Goal: Find specific page/section: Find specific page/section

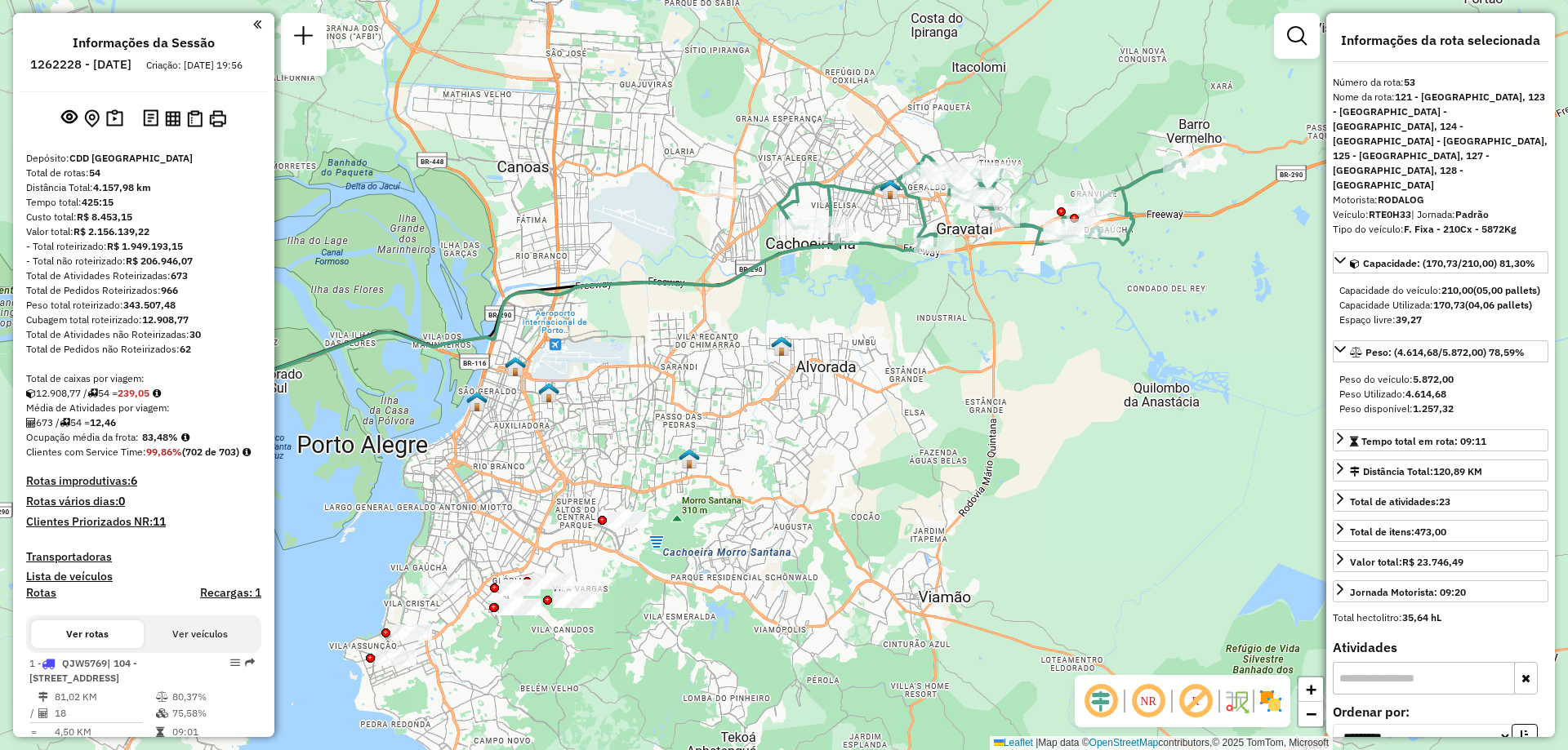
select select "**********"
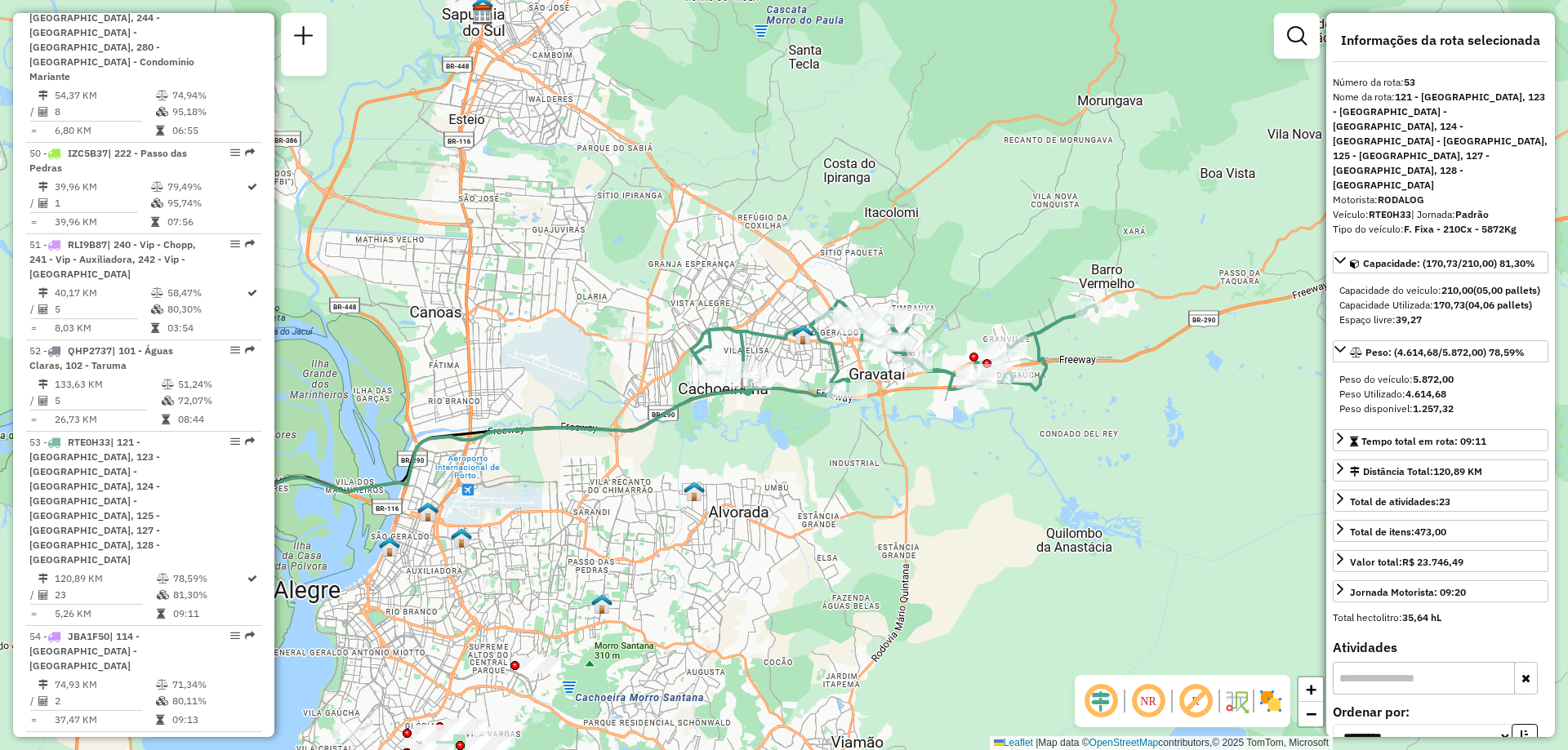
drag, startPoint x: 1103, startPoint y: 316, endPoint x: 1016, endPoint y: 461, distance: 169.1
click at [1016, 461] on div "Janela de atendimento Grade de atendimento Capacidade Transportadoras Veículos …" at bounding box center [784, 375] width 1568 height 750
click at [971, 395] on icon at bounding box center [894, 348] width 406 height 95
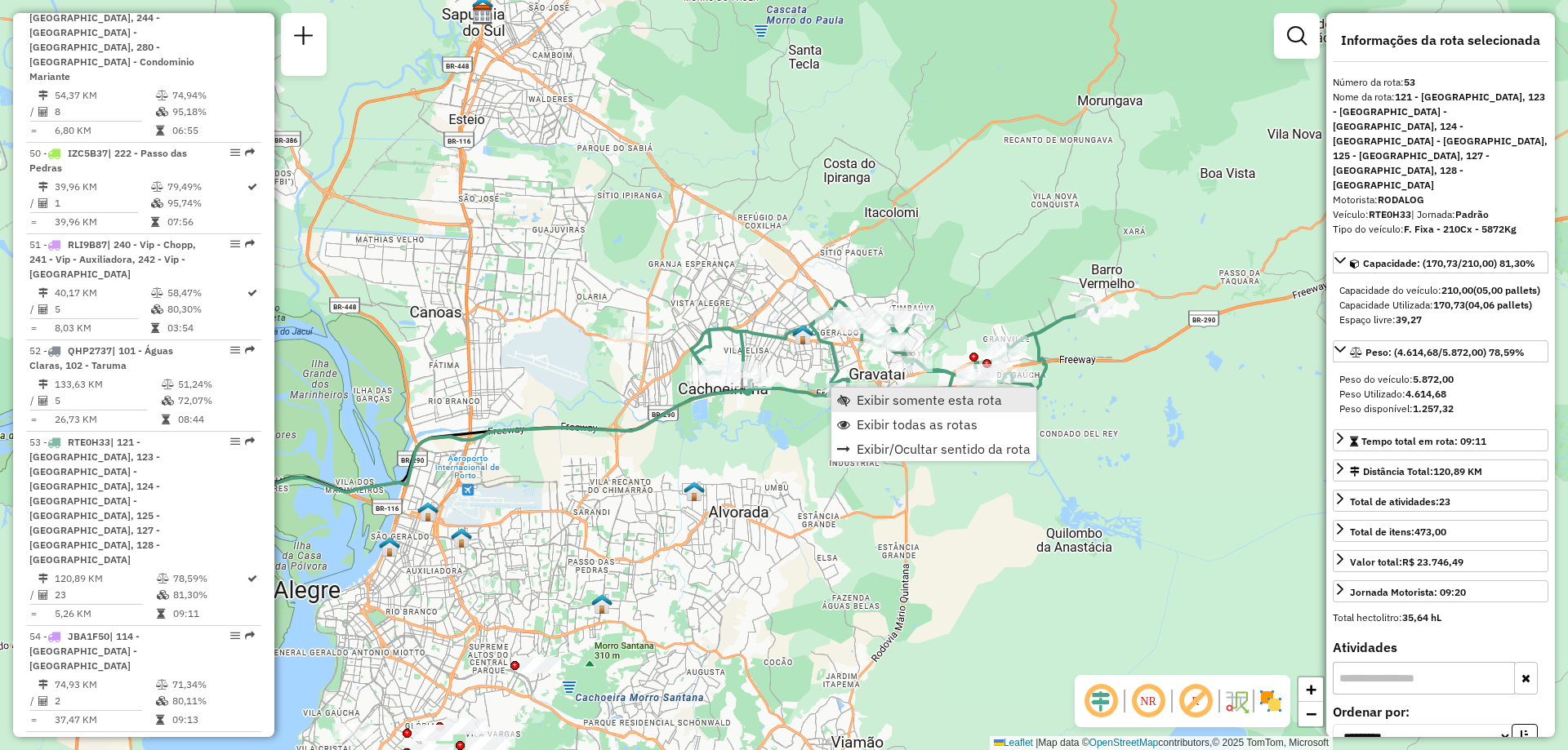
click at [889, 405] on span "Exibir somente esta rota" at bounding box center [930, 400] width 146 height 13
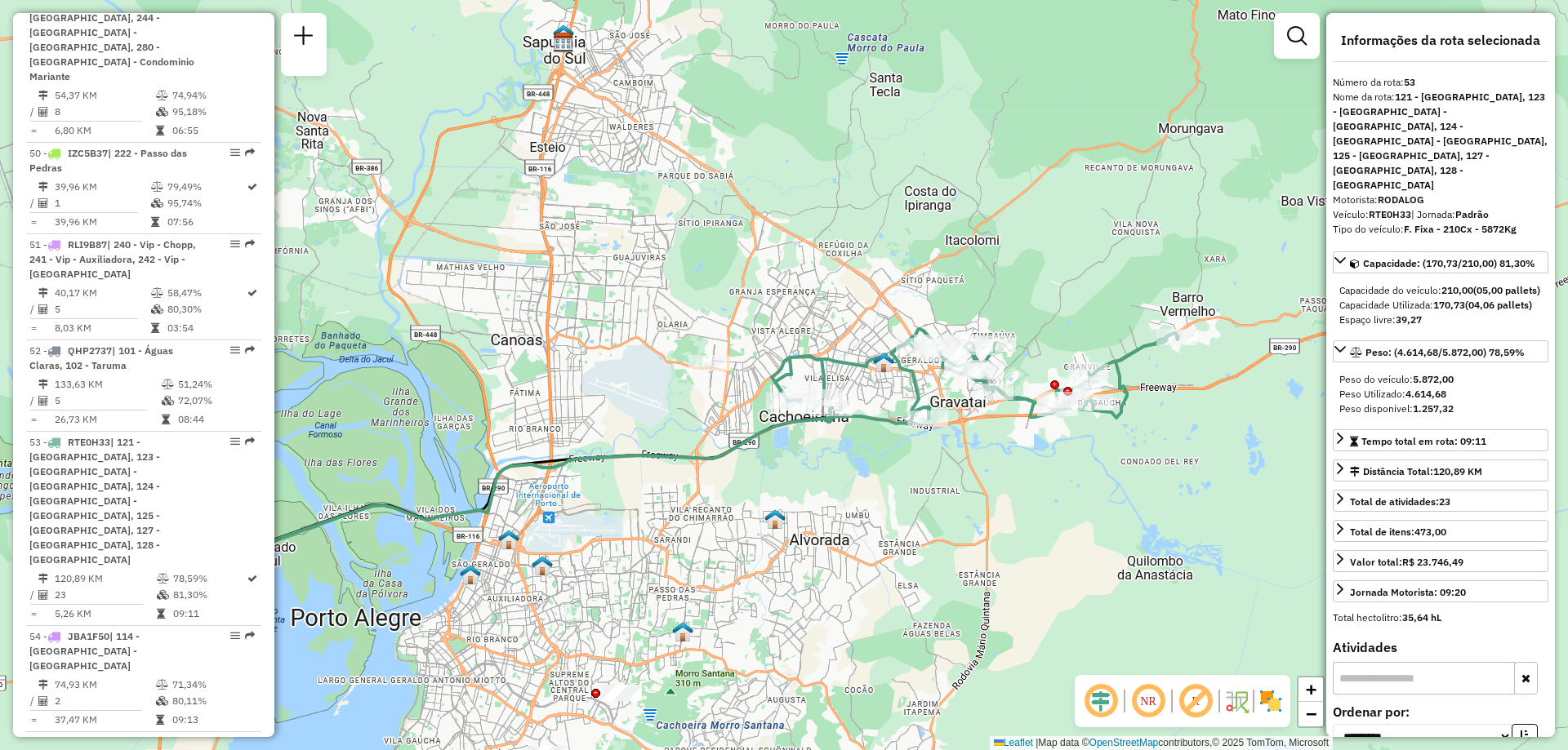
drag, startPoint x: 1124, startPoint y: 440, endPoint x: 1038, endPoint y: 515, distance: 114.1
click at [1038, 515] on div "Janela de atendimento Grade de atendimento Capacidade Transportadoras Veículos …" at bounding box center [784, 375] width 1568 height 750
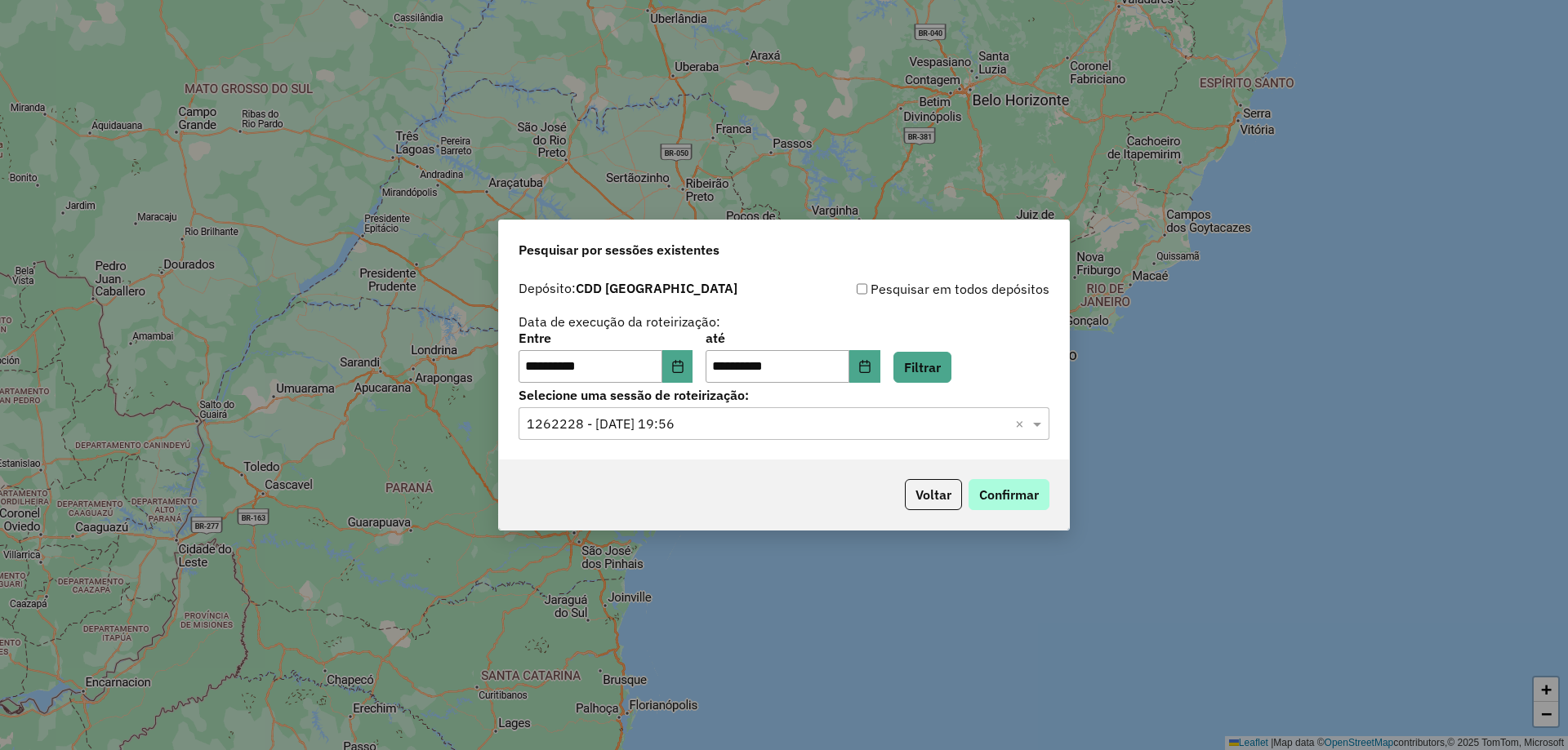
drag, startPoint x: 1029, startPoint y: 510, endPoint x: 1020, endPoint y: 499, distance: 14.2
click at [1028, 510] on div "Voltar Confirmar" at bounding box center [784, 495] width 570 height 70
click at [1020, 499] on button "Confirmar" at bounding box center [1009, 495] width 81 height 31
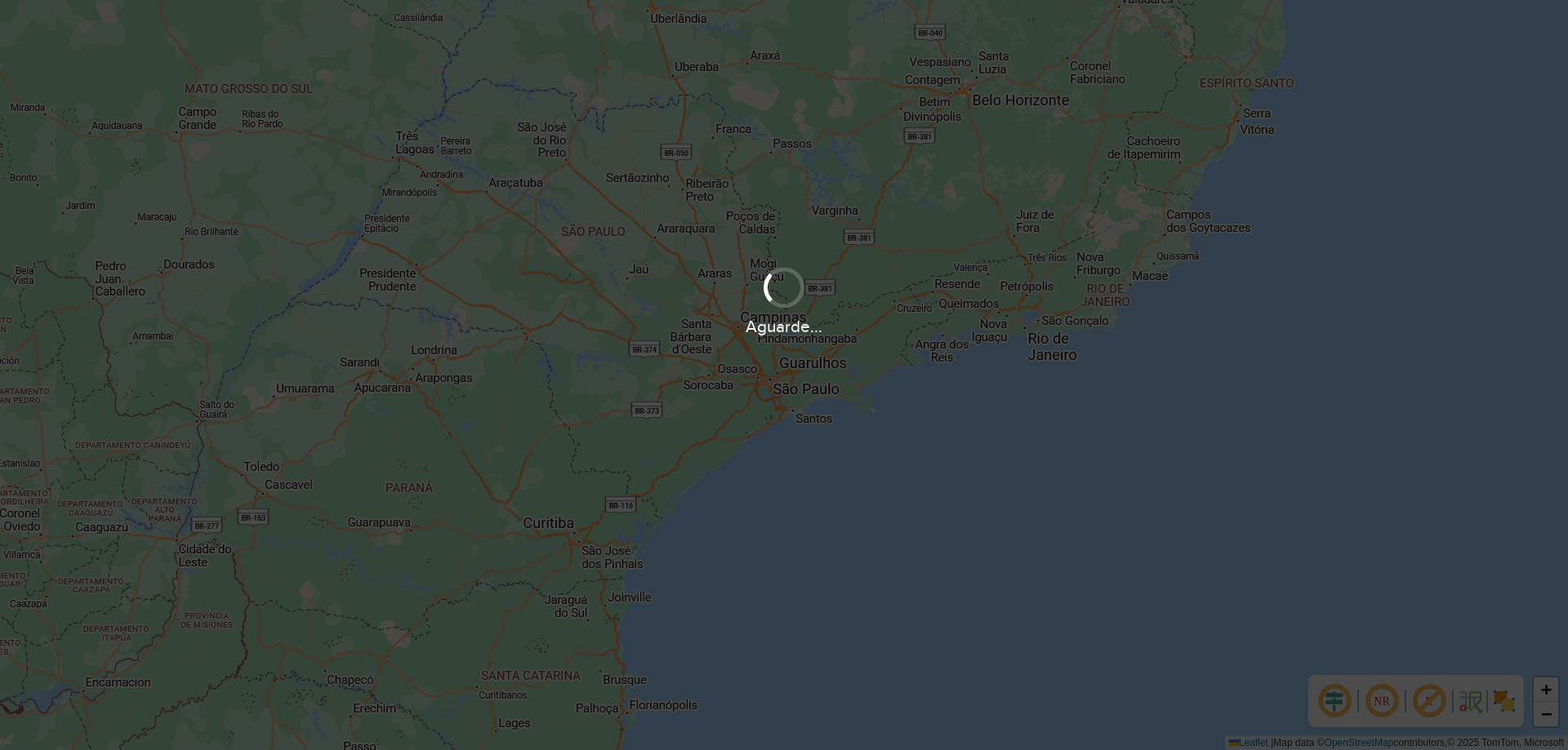
drag, startPoint x: 818, startPoint y: 199, endPoint x: 772, endPoint y: 360, distance: 167.4
click at [774, 372] on div "Aguarde..." at bounding box center [784, 375] width 1568 height 750
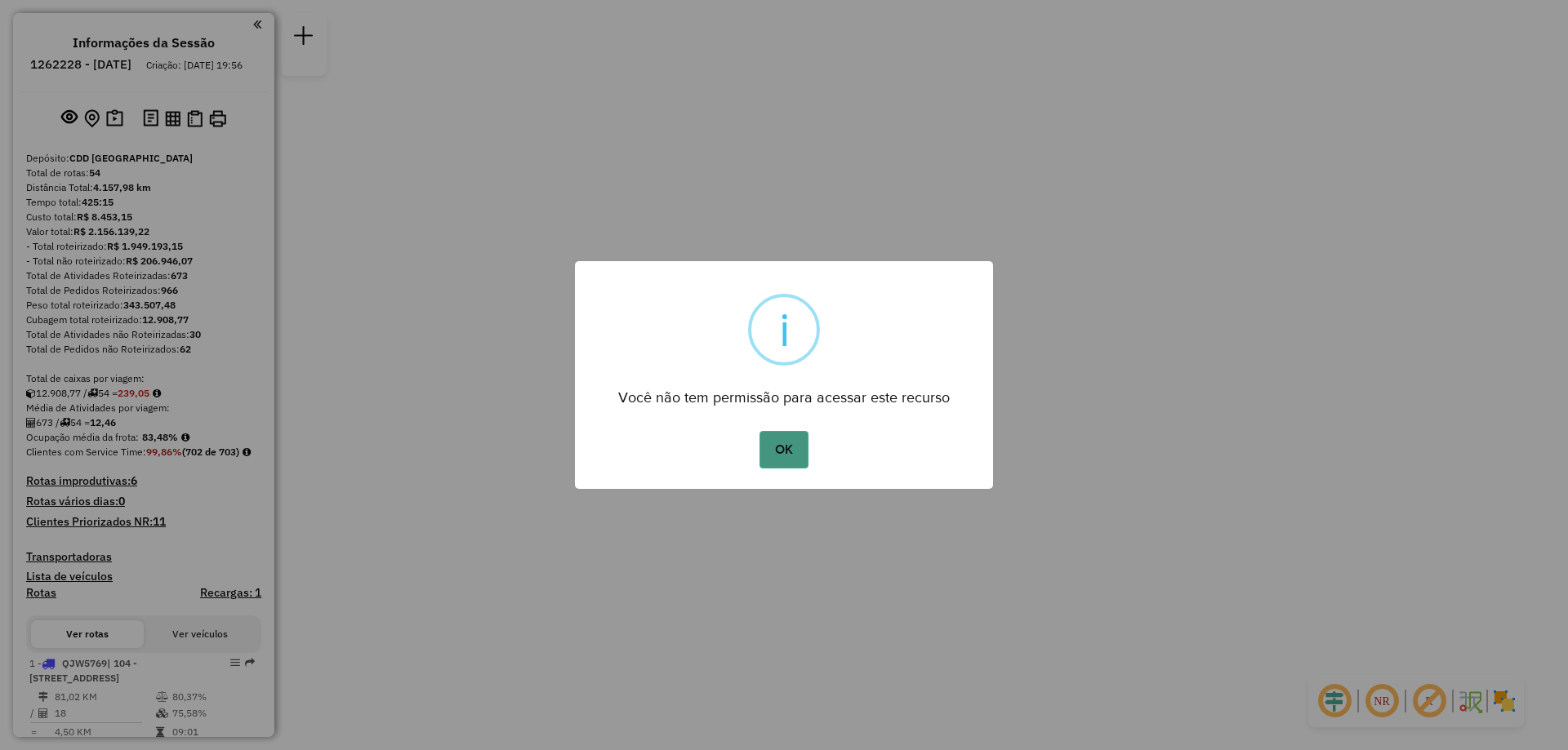
click at [796, 439] on button "OK" at bounding box center [783, 449] width 48 height 37
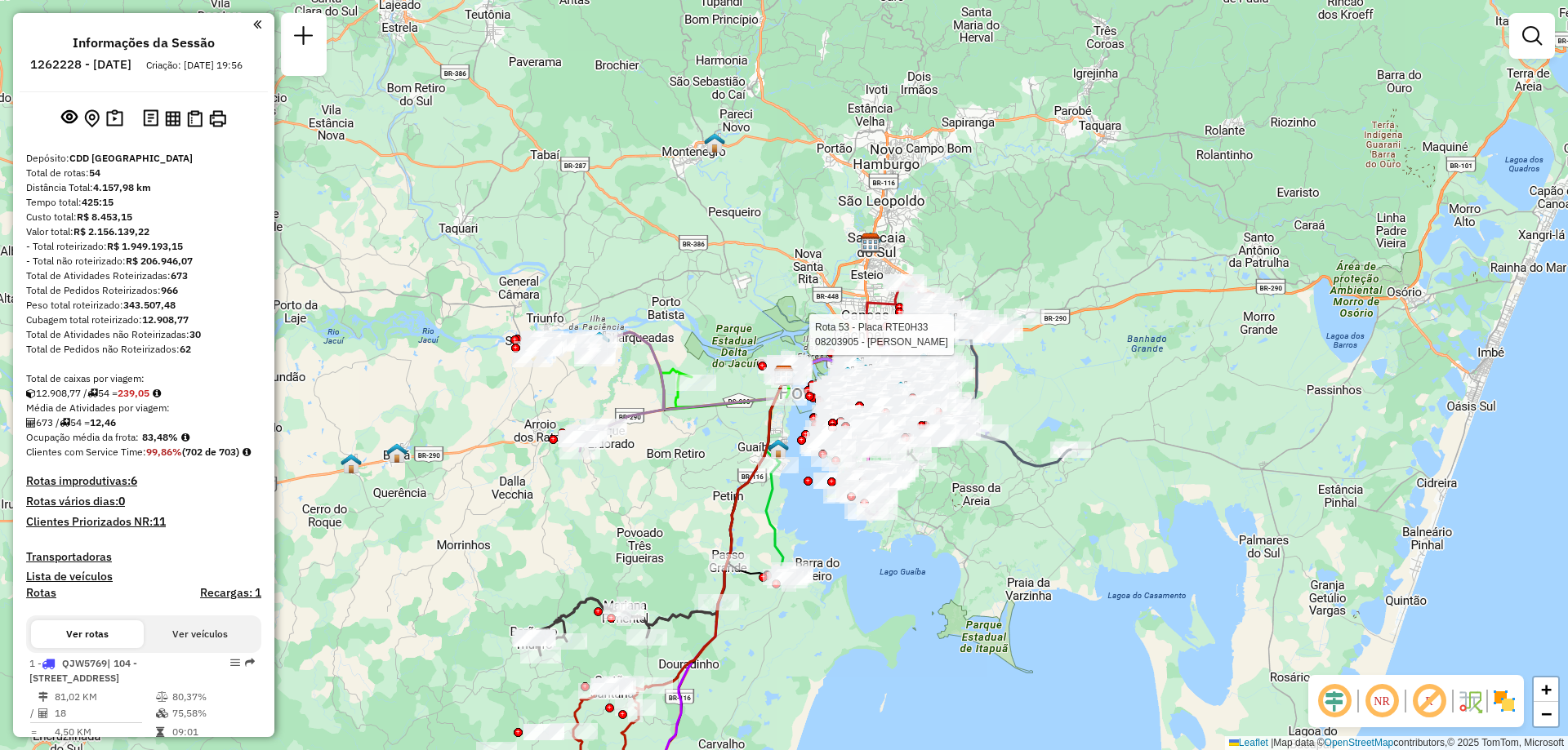
select select "**********"
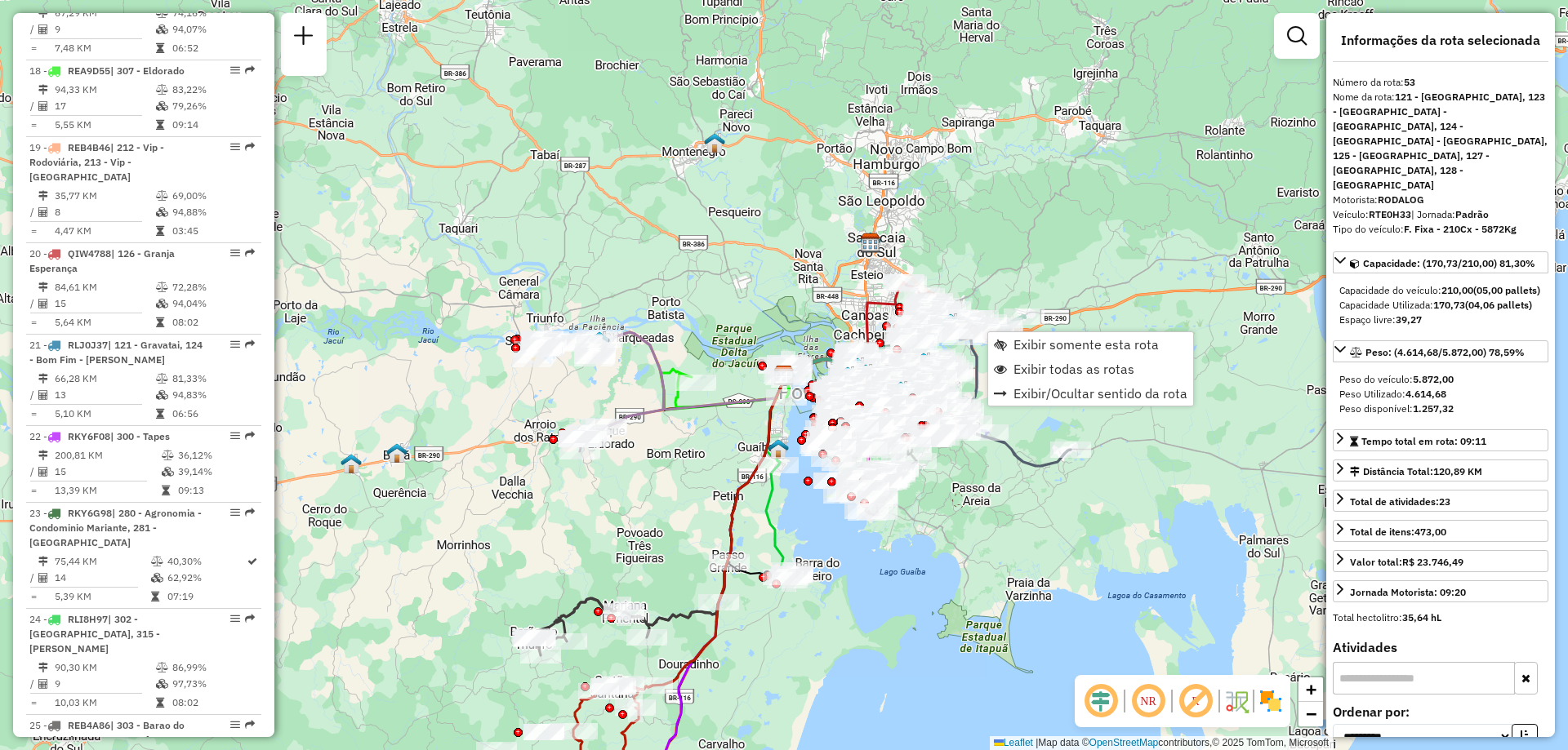
scroll to position [5519, 0]
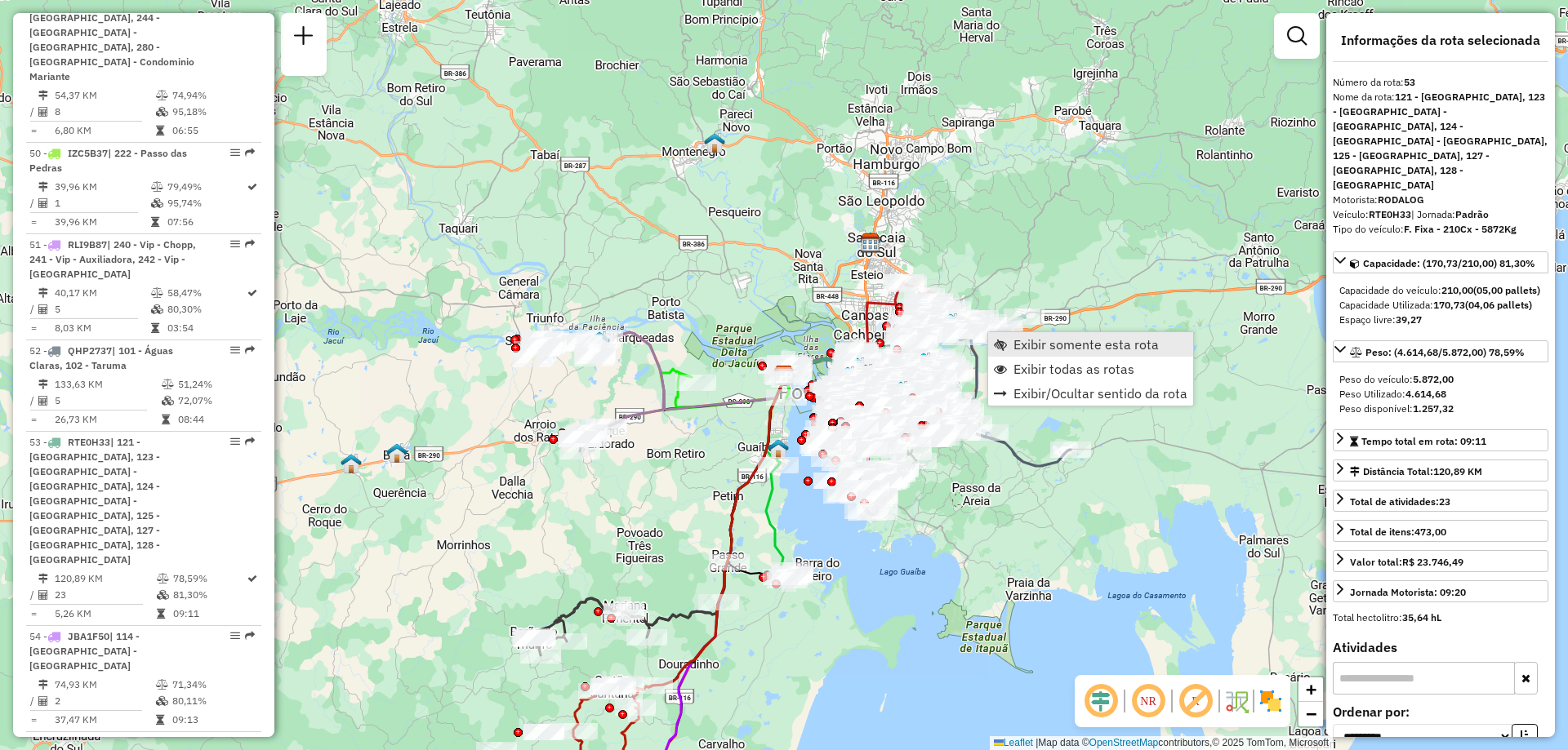
click at [1029, 342] on span "Exibir somente esta rota" at bounding box center [1086, 345] width 146 height 13
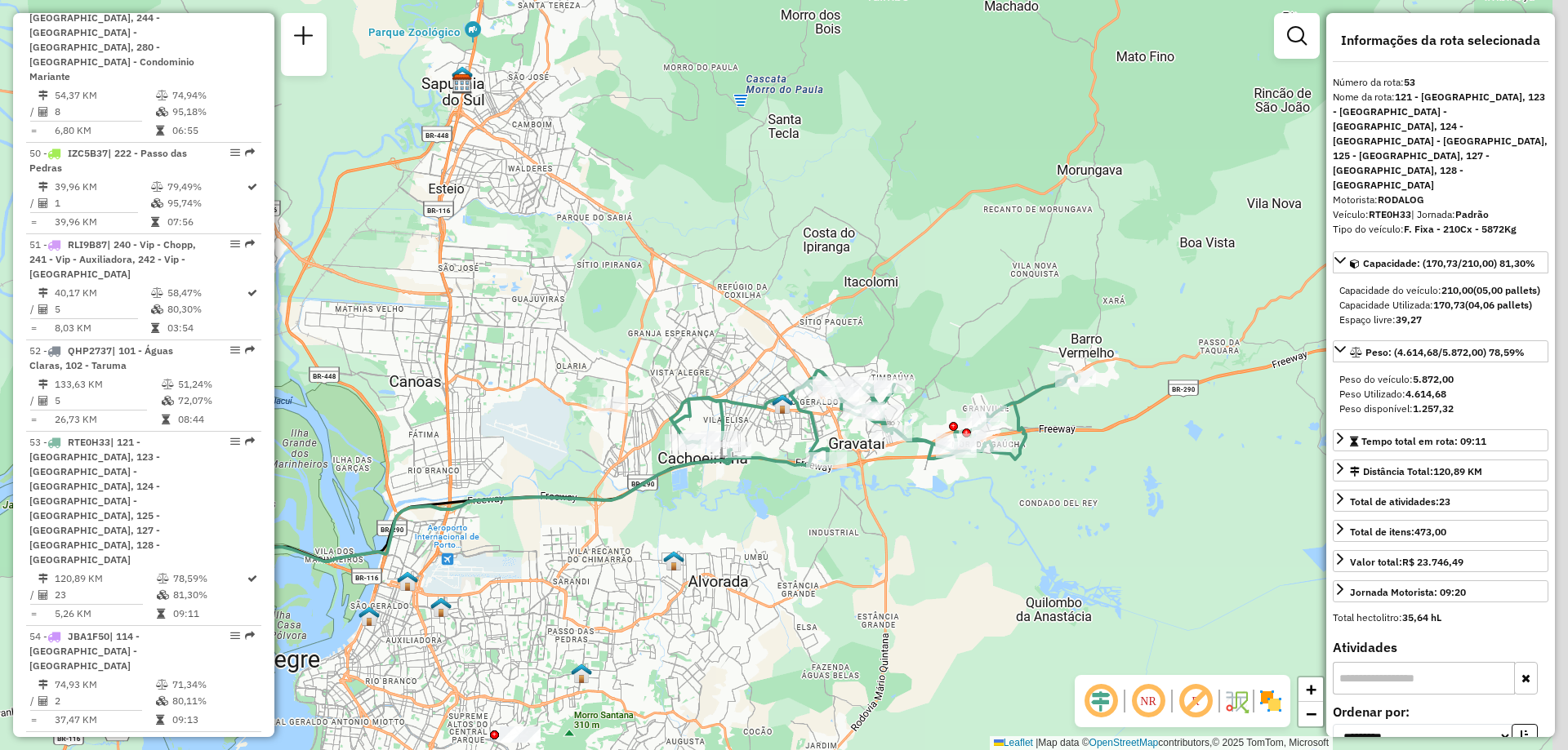
drag, startPoint x: 1035, startPoint y: 403, endPoint x: 842, endPoint y: 565, distance: 252.0
click at [844, 555] on div "Janela de atendimento Grade de atendimento Capacidade Transportadoras Veículos …" at bounding box center [784, 375] width 1568 height 750
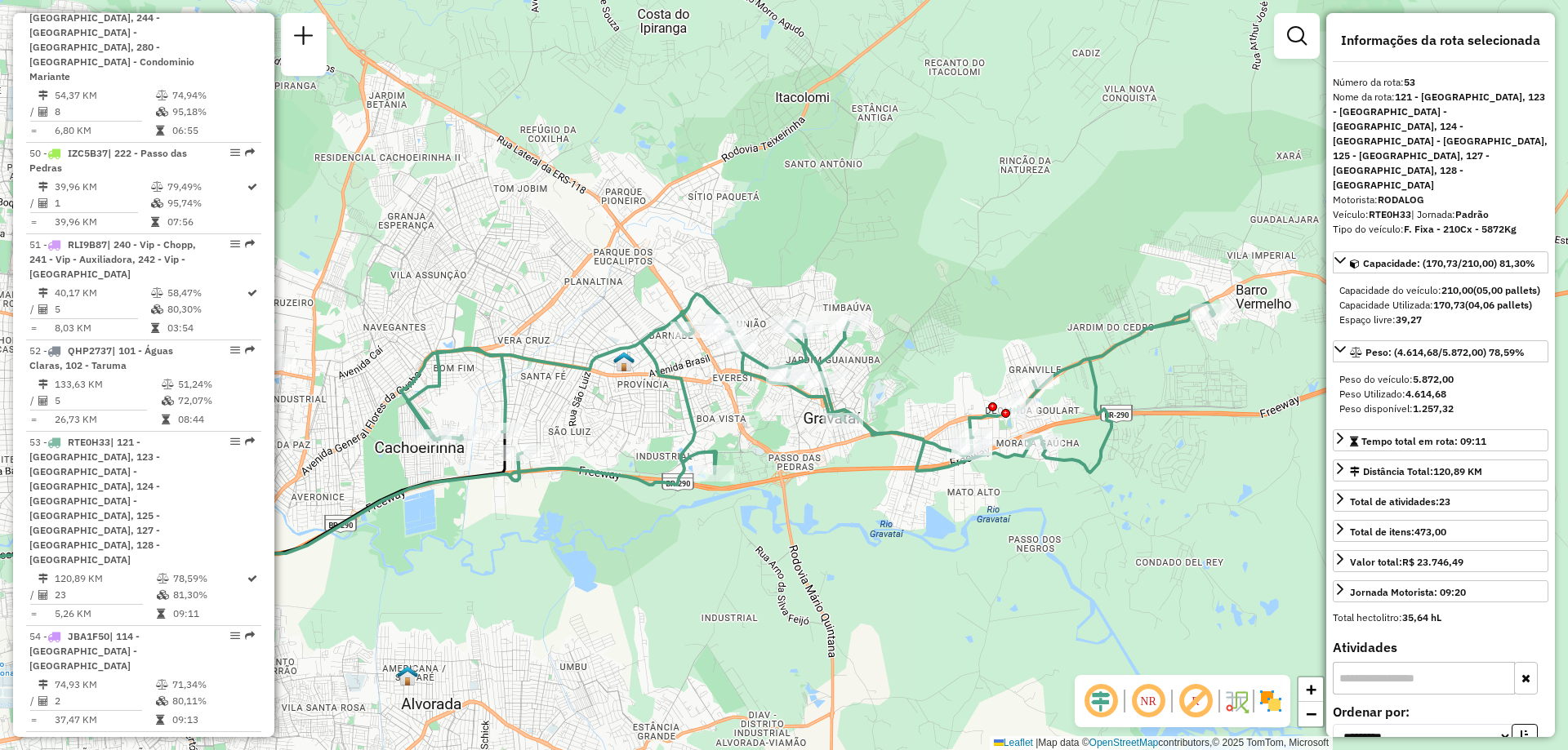
drag, startPoint x: 1161, startPoint y: 562, endPoint x: 1070, endPoint y: 607, distance: 101.5
click at [1070, 607] on div "Janela de atendimento Grade de atendimento Capacidade Transportadoras Veículos …" at bounding box center [784, 375] width 1568 height 750
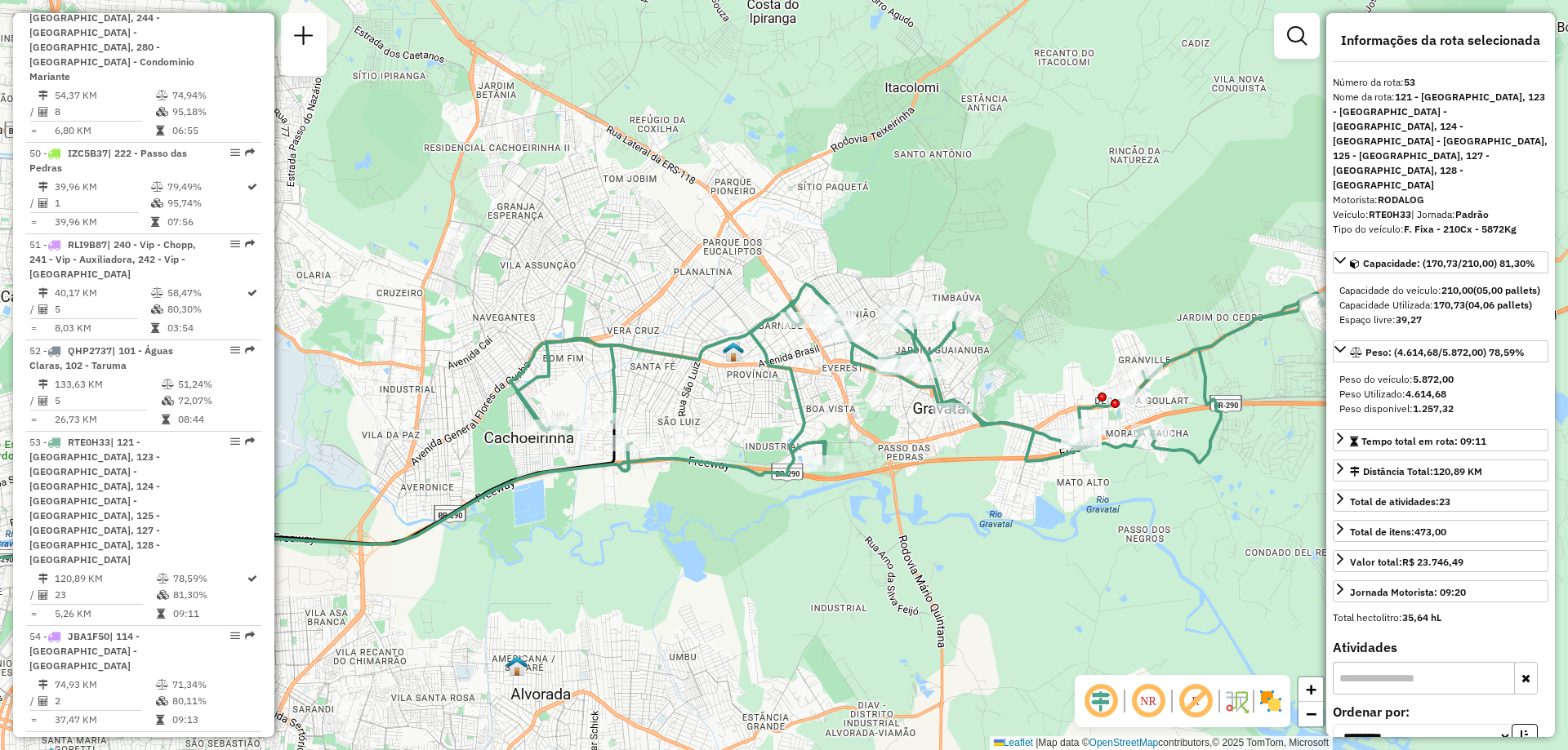
drag, startPoint x: 869, startPoint y: 608, endPoint x: 979, endPoint y: 598, distance: 110.5
click at [979, 598] on div "Janela de atendimento Grade de atendimento Capacidade Transportadoras Veículos …" at bounding box center [784, 375] width 1568 height 750
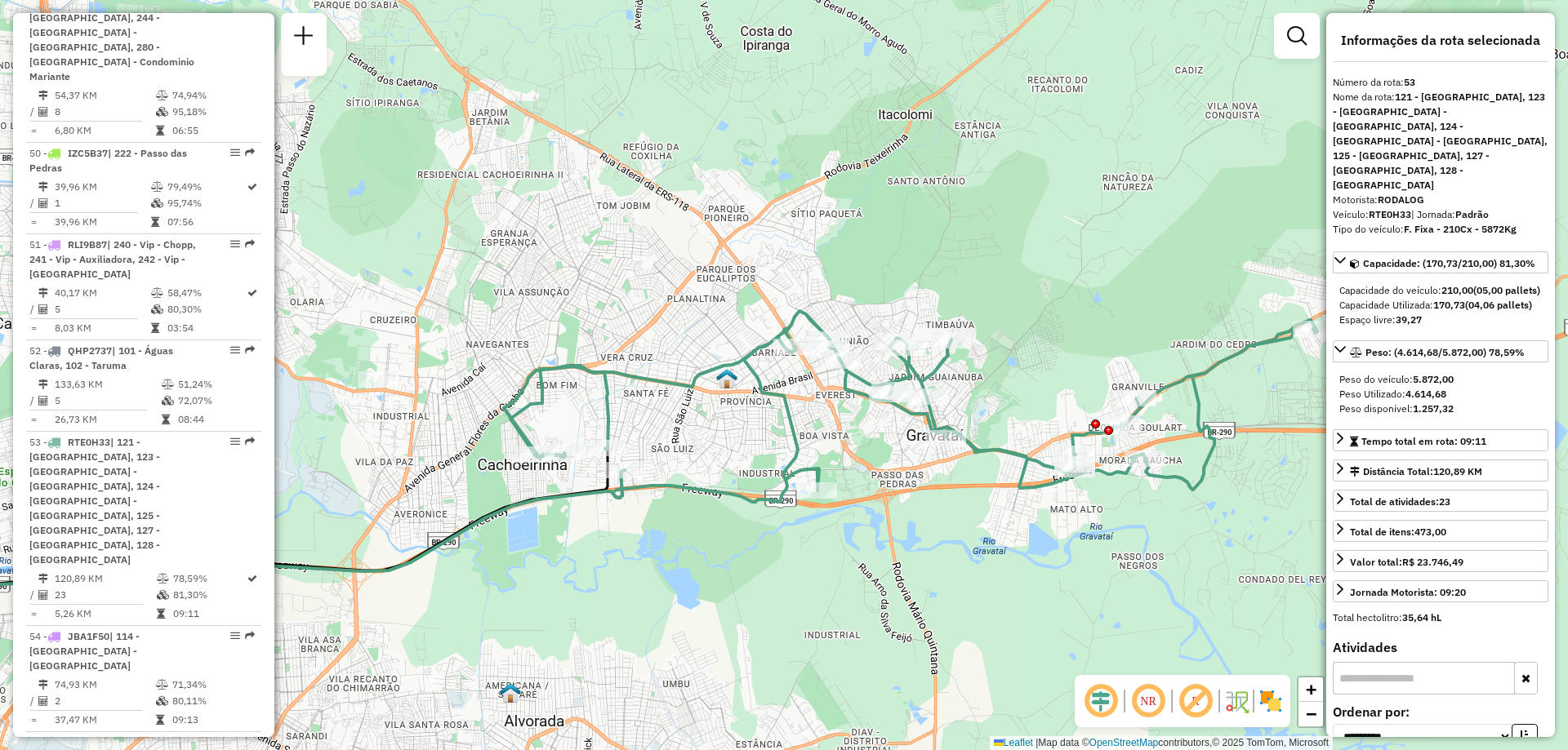
drag, startPoint x: 1276, startPoint y: 358, endPoint x: 1269, endPoint y: 385, distance: 27.9
click at [1269, 385] on div "Janela de atendimento Grade de atendimento Capacidade Transportadoras Veículos …" at bounding box center [784, 375] width 1568 height 750
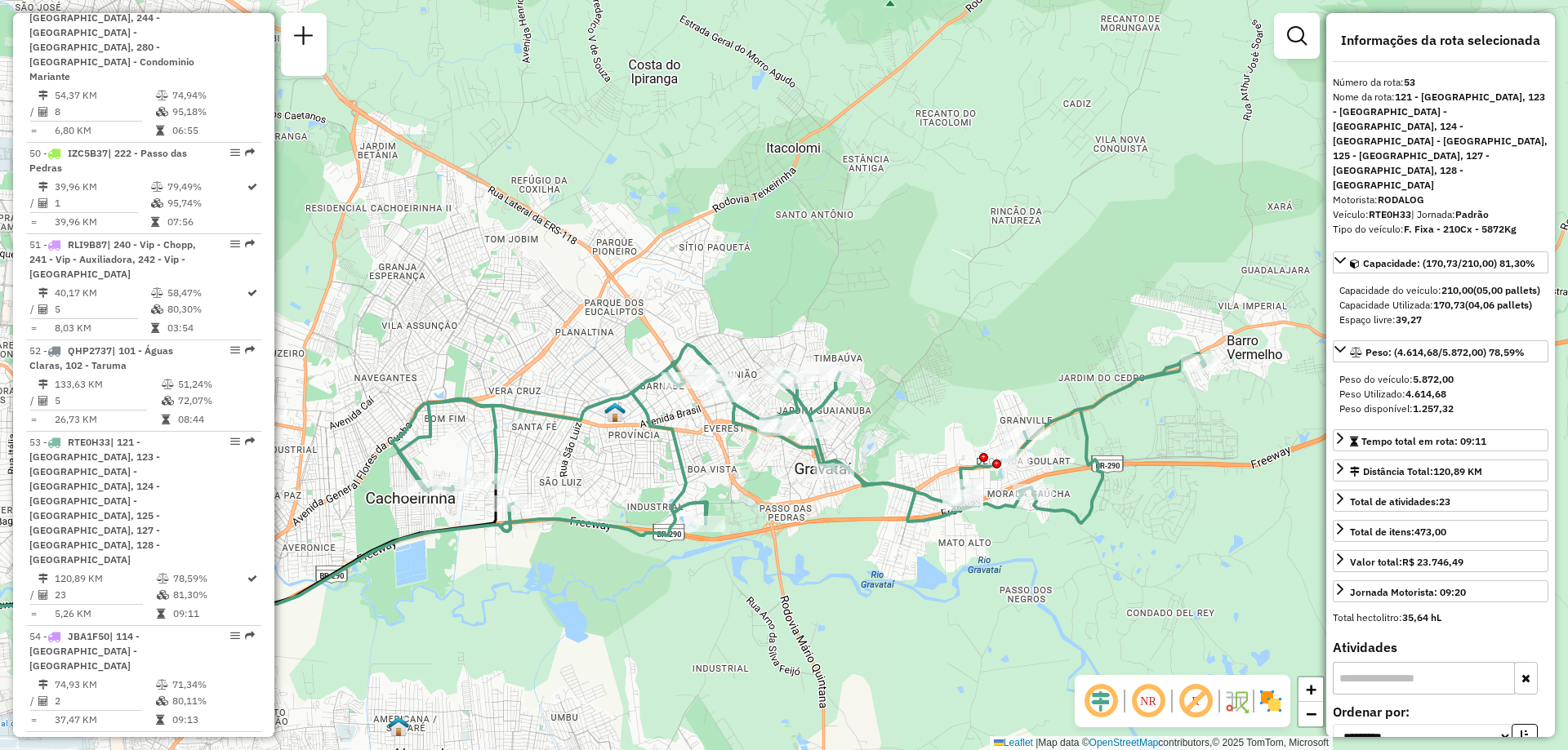
drag, startPoint x: 1237, startPoint y: 447, endPoint x: 1125, endPoint y: 481, distance: 117.0
click at [1125, 481] on div "Janela de atendimento Grade de atendimento Capacidade Transportadoras Veículos …" at bounding box center [784, 375] width 1568 height 750
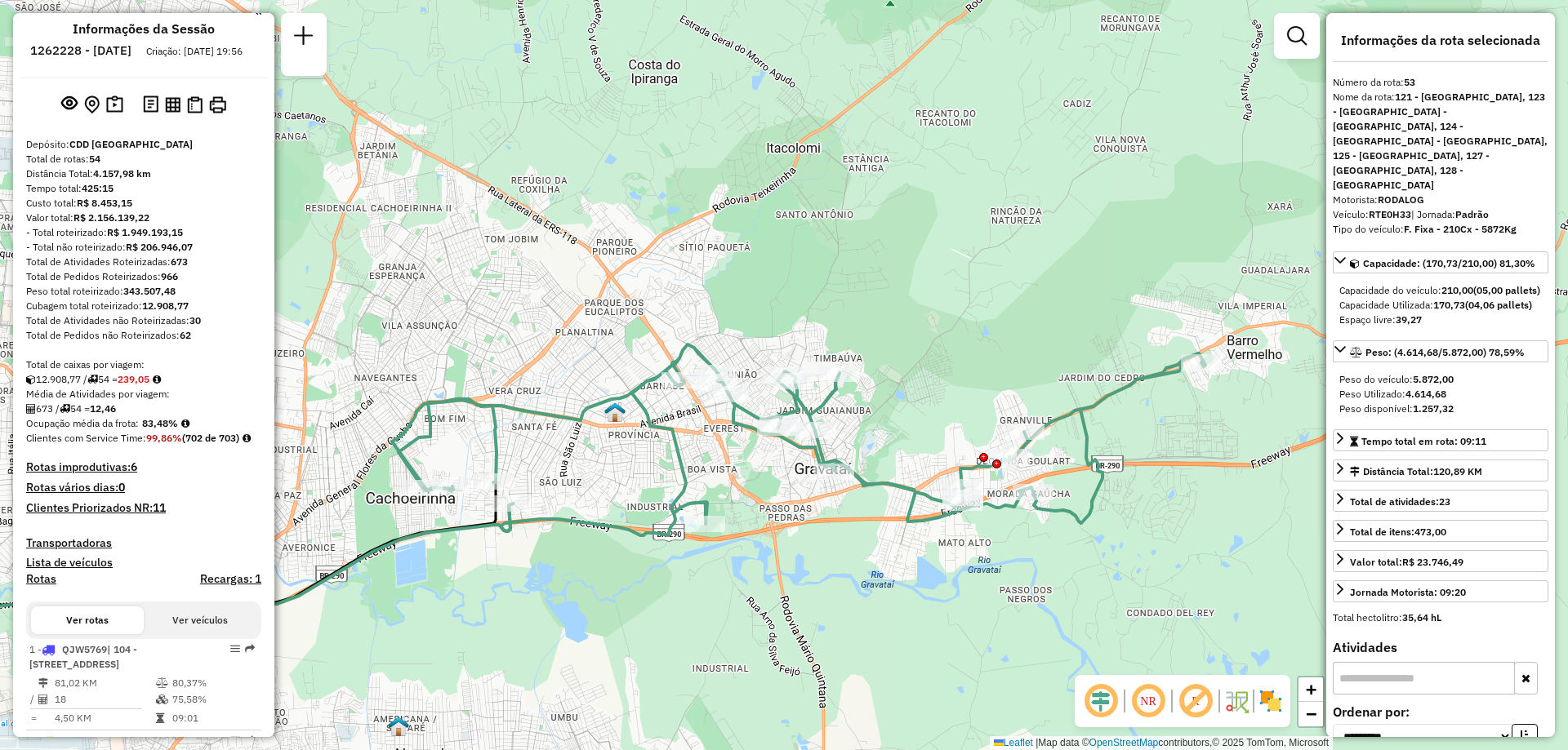
scroll to position [0, 0]
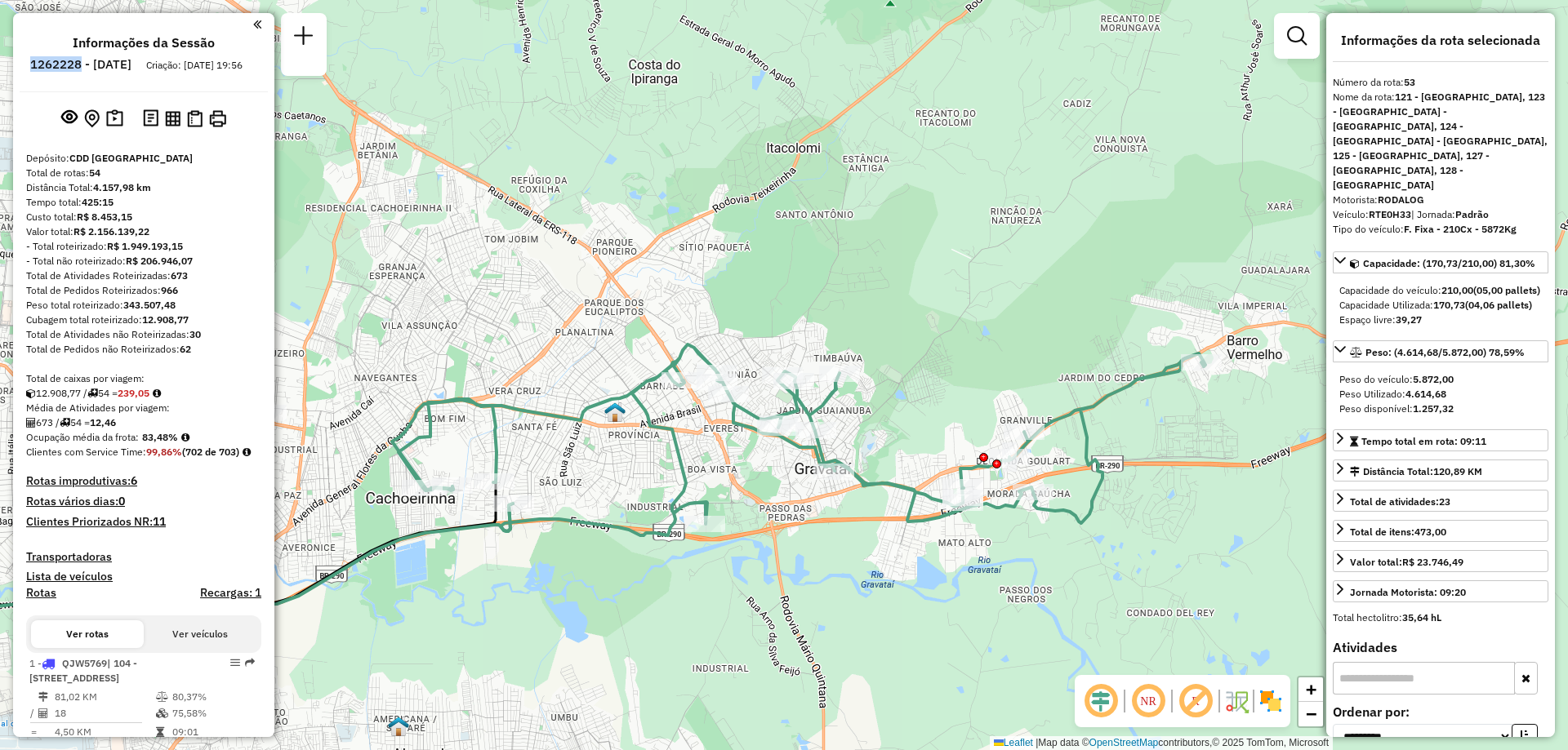
drag, startPoint x: 126, startPoint y: 63, endPoint x: 79, endPoint y: 70, distance: 47.5
click at [79, 70] on h6 "1262228 - [DATE]" at bounding box center [80, 65] width 101 height 15
copy h6 "1262228"
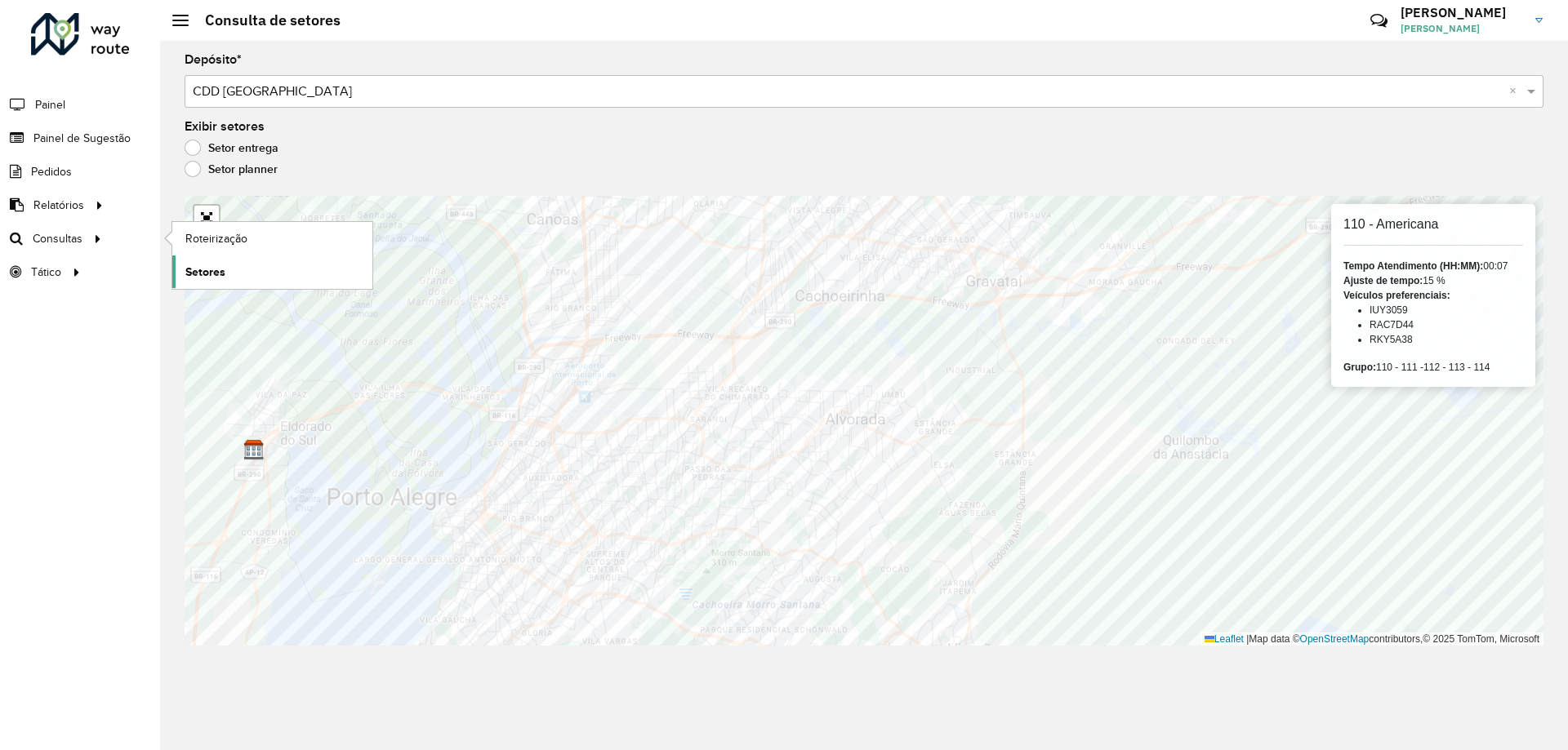
click at [218, 272] on span "Setores" at bounding box center [206, 272] width 40 height 17
click at [452, 90] on input "text" at bounding box center [848, 93] width 1310 height 20
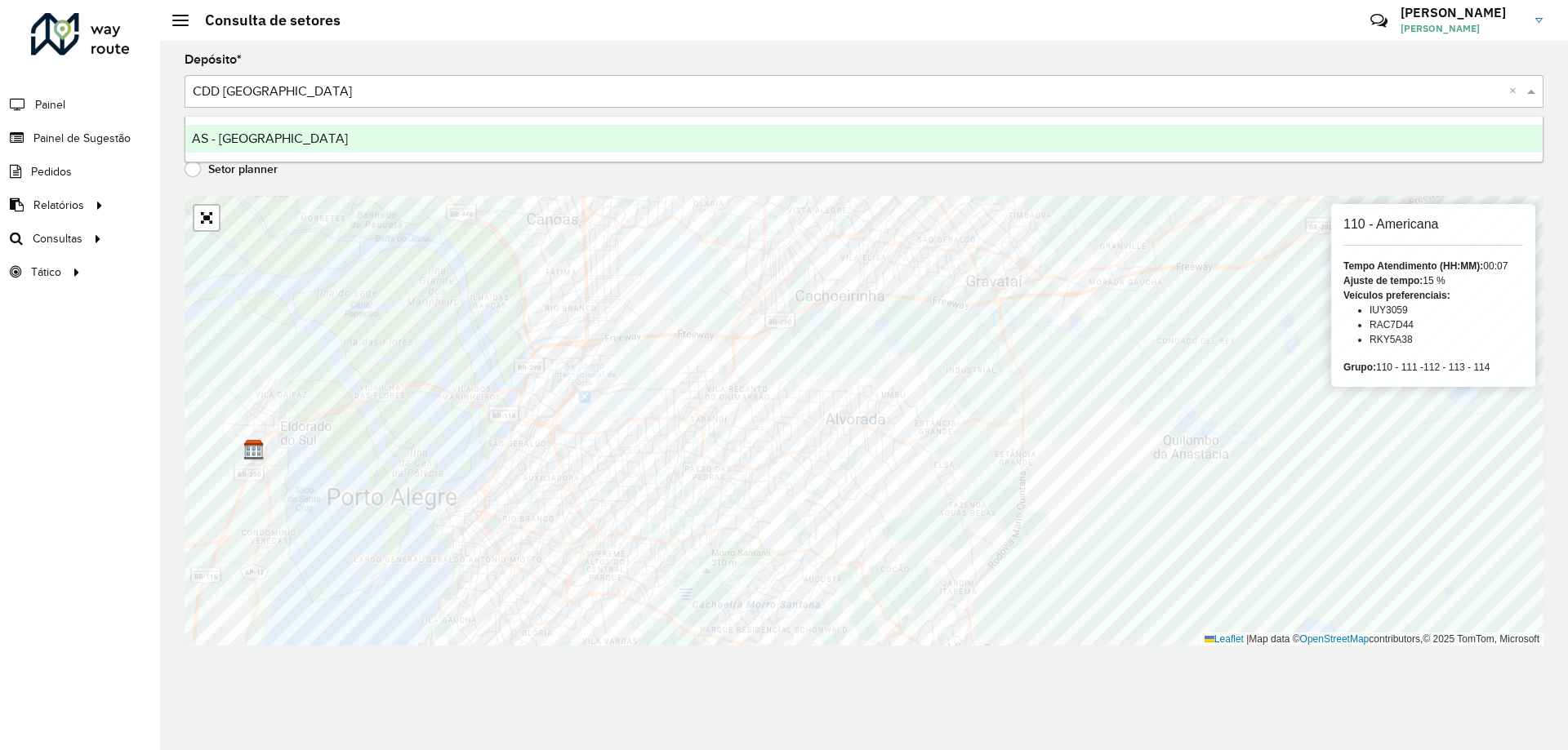
click at [352, 140] on div "AS - PORTO ALEGRE" at bounding box center [864, 138] width 1357 height 28
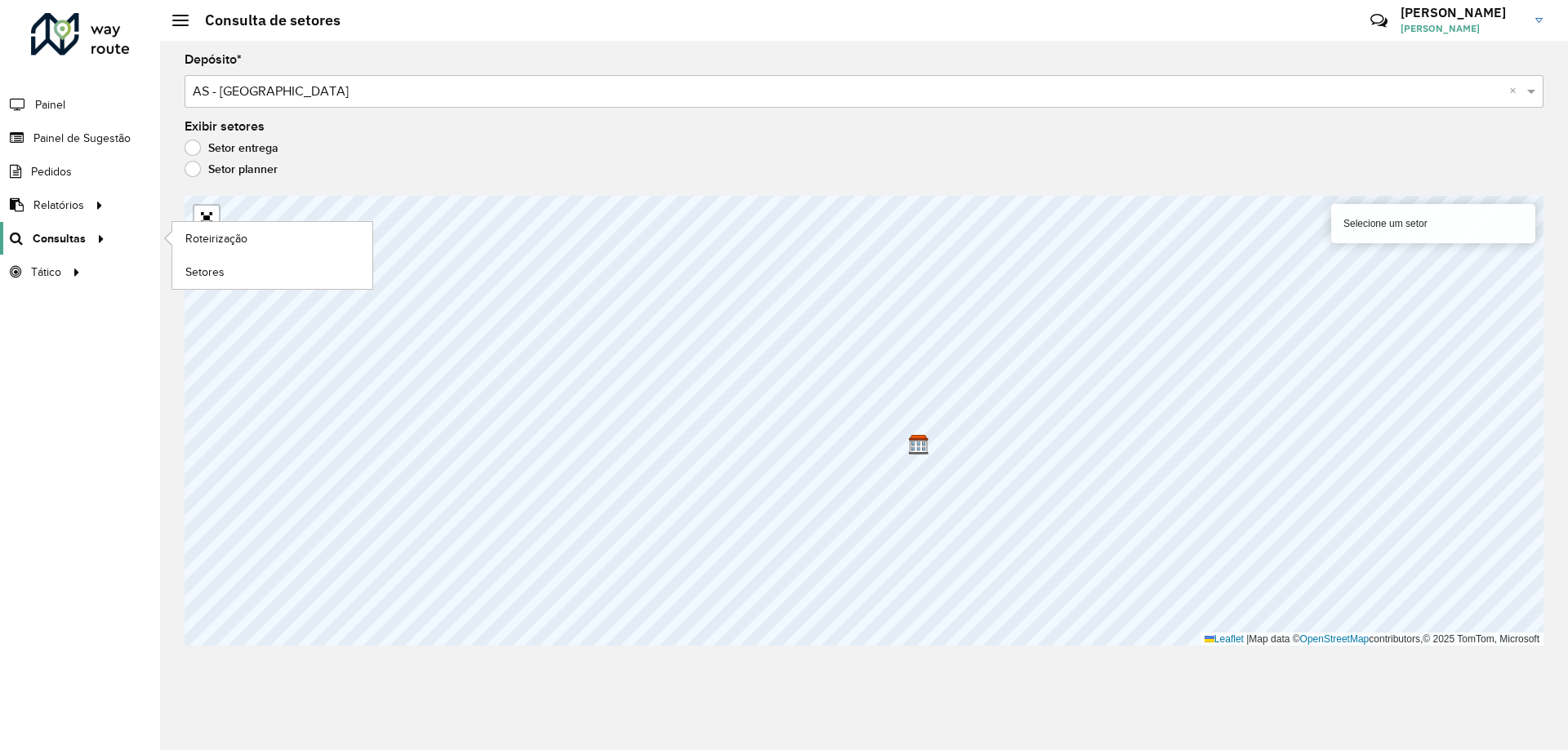
click at [72, 236] on span "Consultas" at bounding box center [59, 238] width 53 height 17
click at [216, 265] on span "Setores" at bounding box center [206, 272] width 40 height 17
